Goal: Communication & Community: Participate in discussion

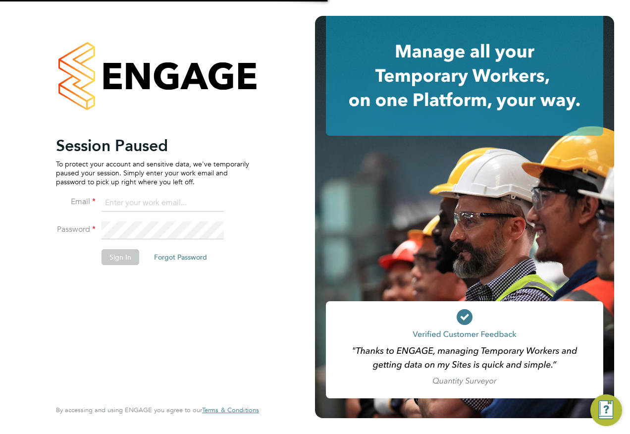
type input "Emma.Wood1@ncclondon.ac.uk"
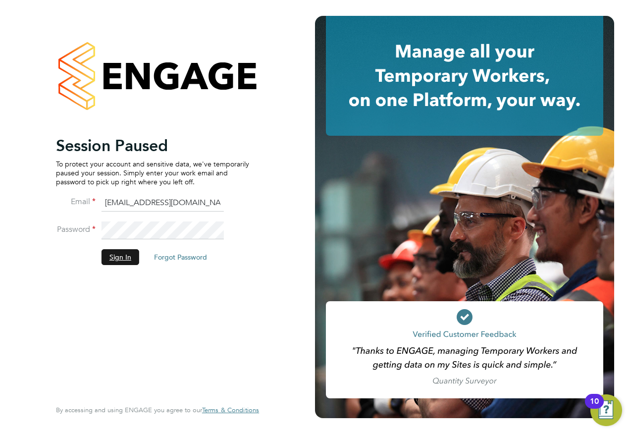
click at [127, 252] on button "Sign In" at bounding box center [121, 257] width 38 height 16
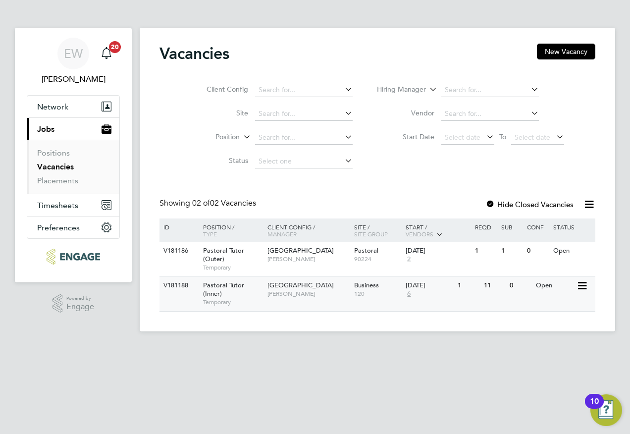
click at [292, 297] on span "[PERSON_NAME]" at bounding box center [309, 294] width 82 height 8
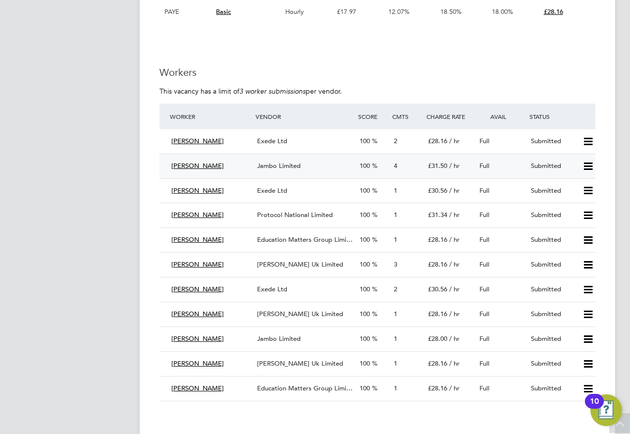
click at [288, 170] on div "Jambo Limited" at bounding box center [304, 166] width 103 height 16
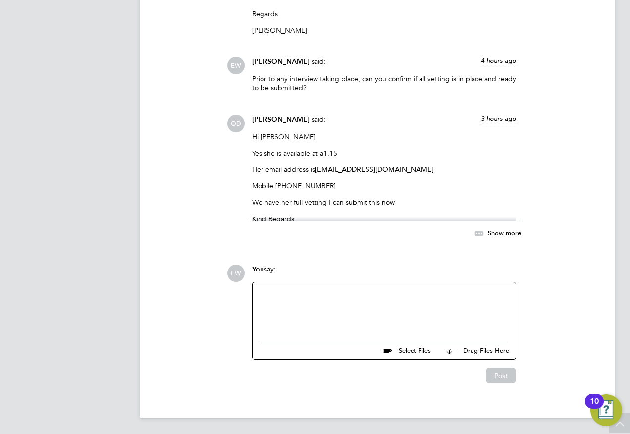
click at [360, 292] on div at bounding box center [384, 309] width 251 height 43
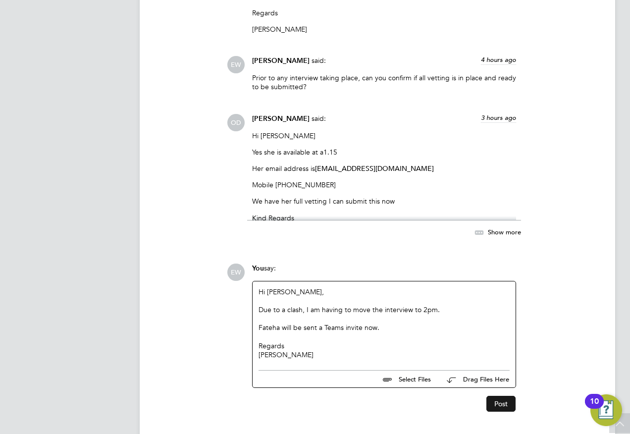
click at [493, 403] on button "Post" at bounding box center [501, 404] width 29 height 16
